Goal: Information Seeking & Learning: Learn about a topic

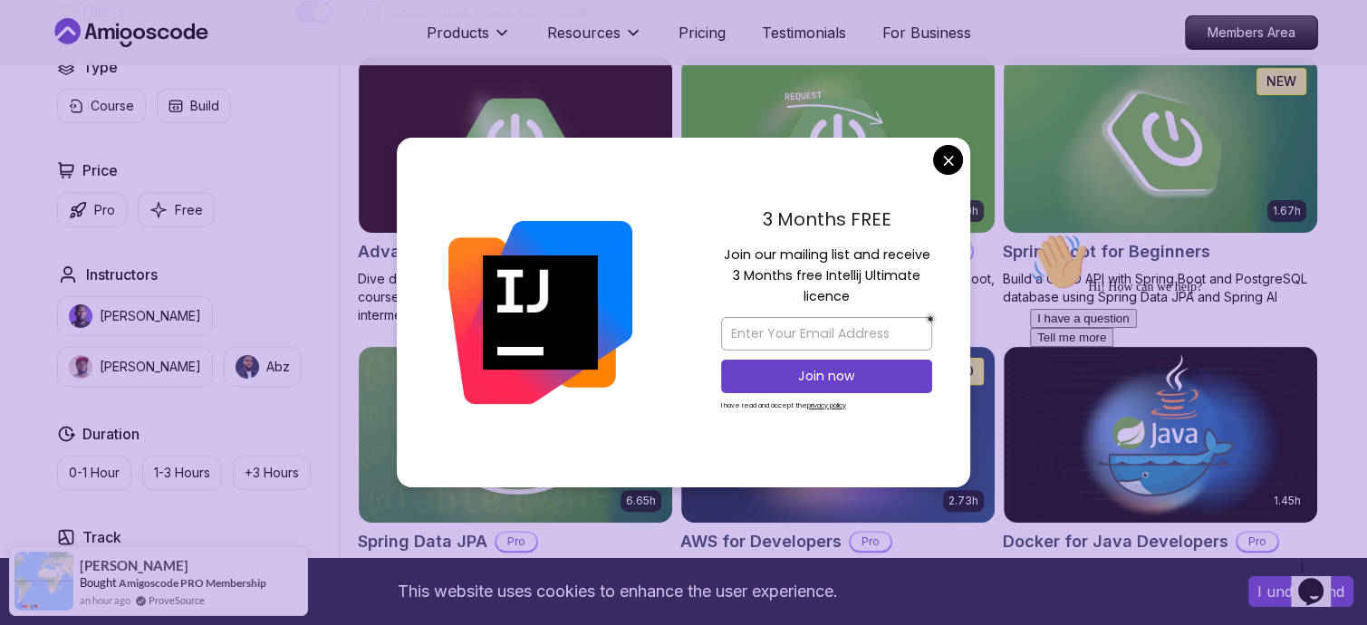
scroll to position [486, 0]
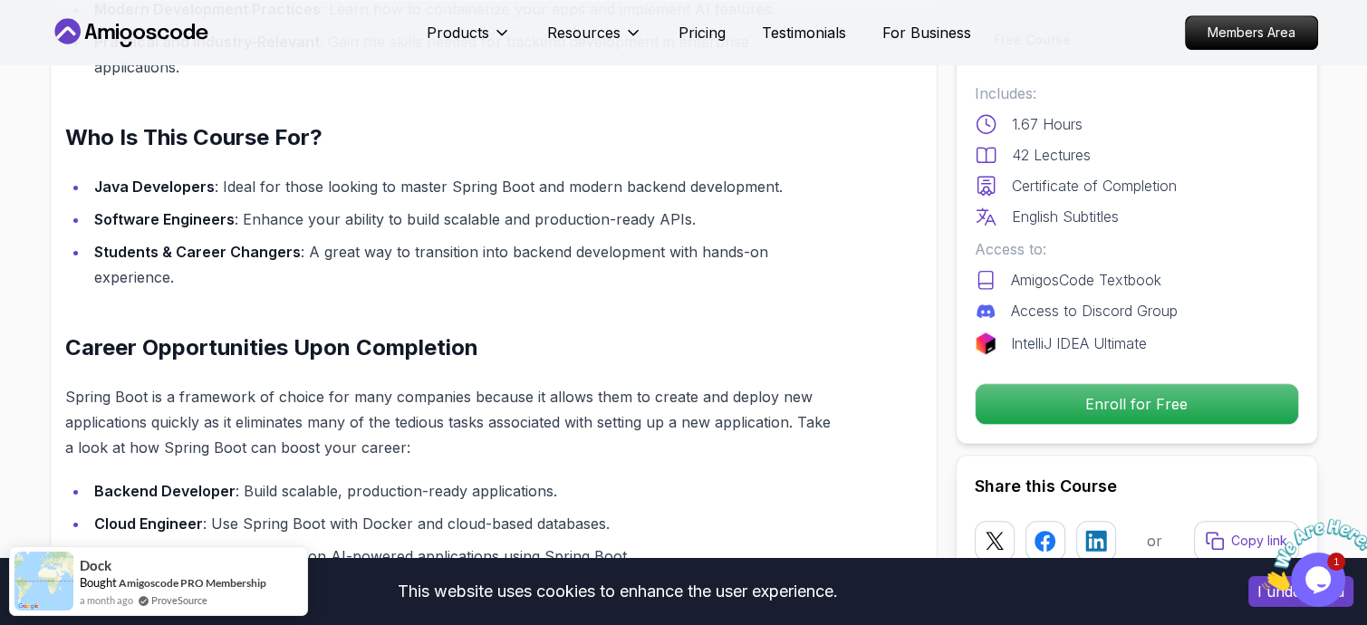
scroll to position [1461, 0]
click at [417, 238] on li "Students & Career Changers : A great way to transition into backend development…" at bounding box center [463, 262] width 748 height 51
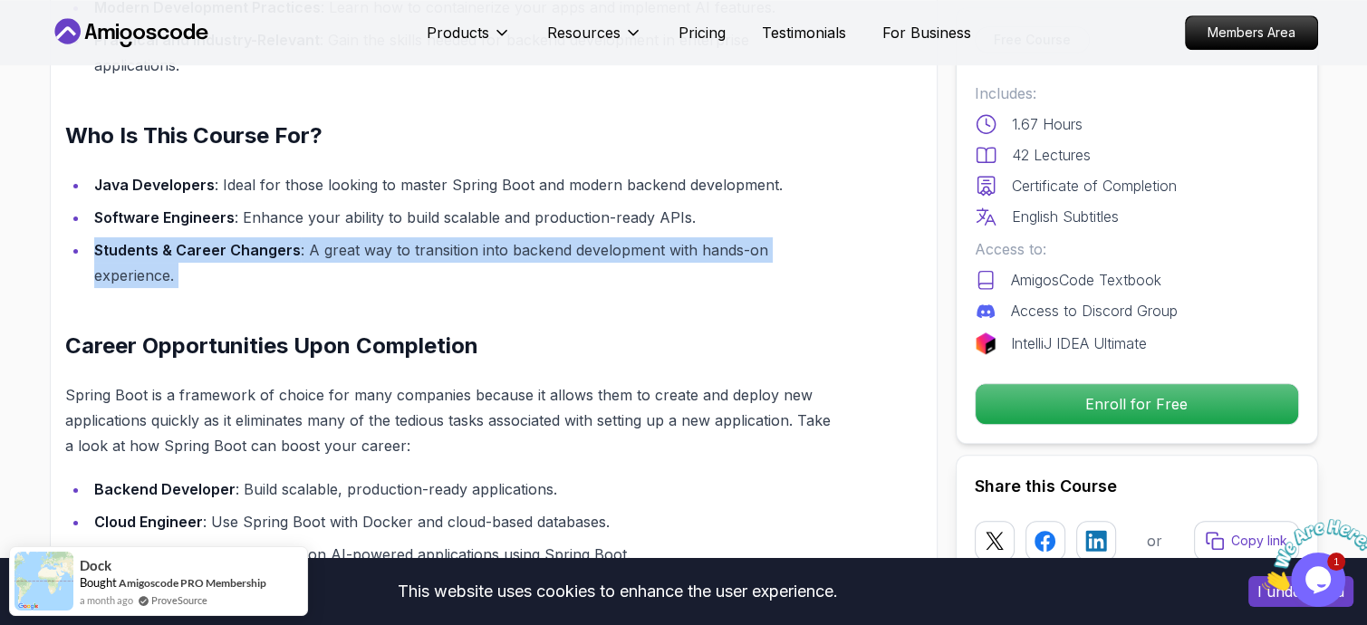
click at [417, 238] on li "Students & Career Changers : A great way to transition into backend development…" at bounding box center [463, 262] width 748 height 51
click at [411, 241] on li "Students & Career Changers : A great way to transition into backend development…" at bounding box center [463, 262] width 748 height 51
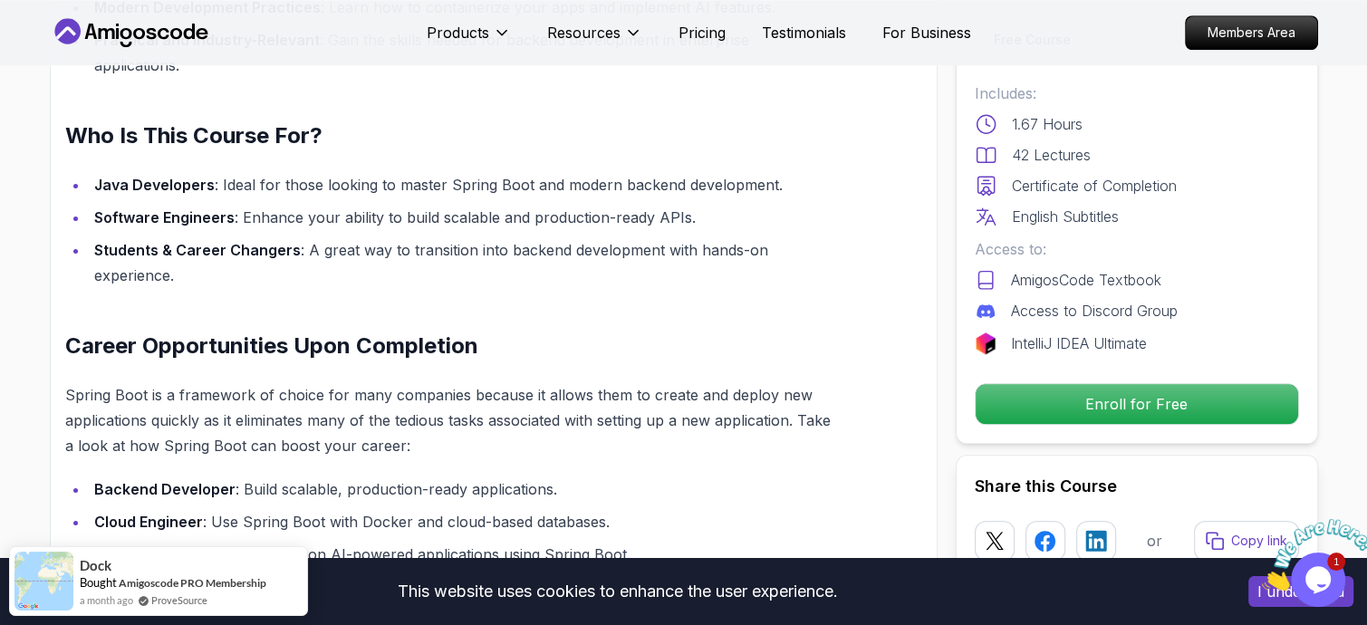
click at [411, 241] on li "Students & Career Changers : A great way to transition into backend development…" at bounding box center [463, 262] width 748 height 51
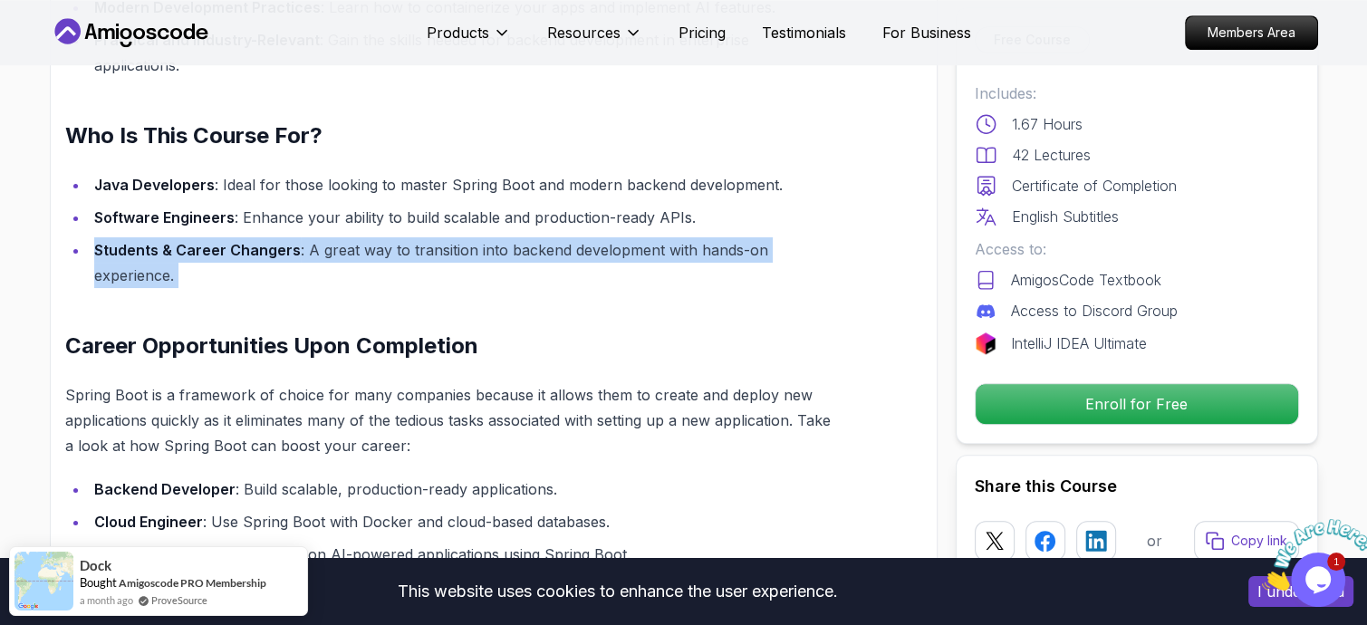
click at [411, 241] on li "Students & Career Changers : A great way to transition into backend development…" at bounding box center [463, 262] width 748 height 51
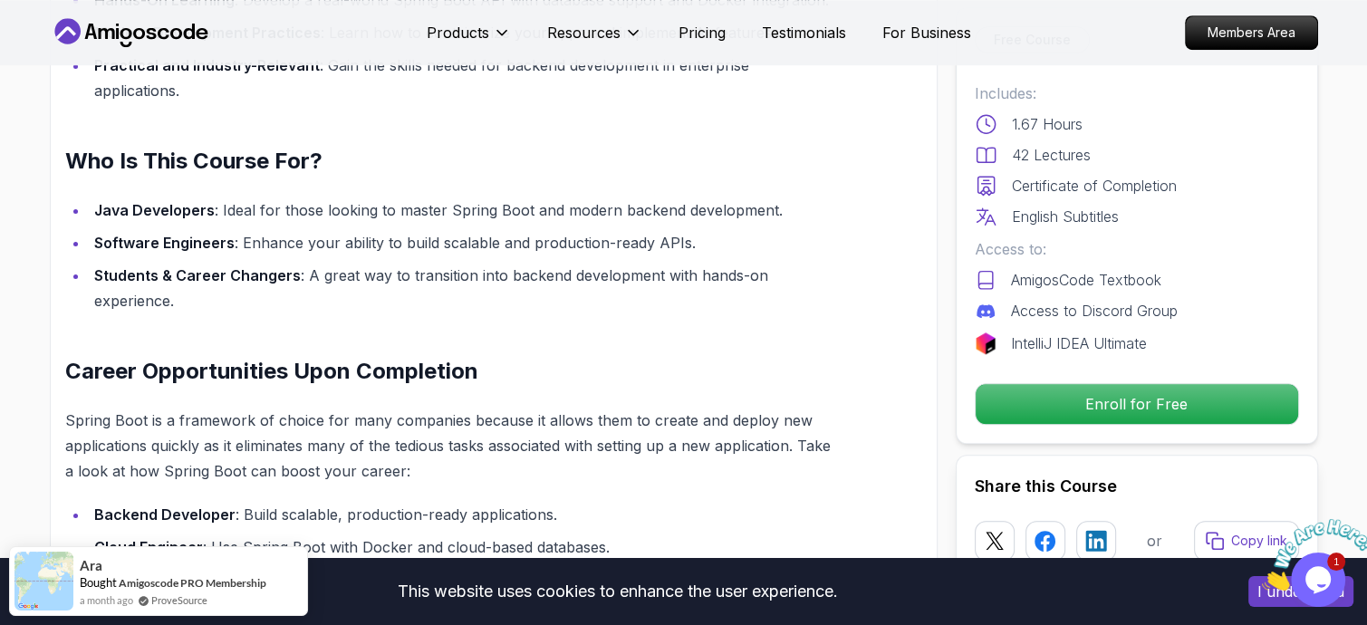
scroll to position [1381, 0]
